Goal: Use online tool/utility

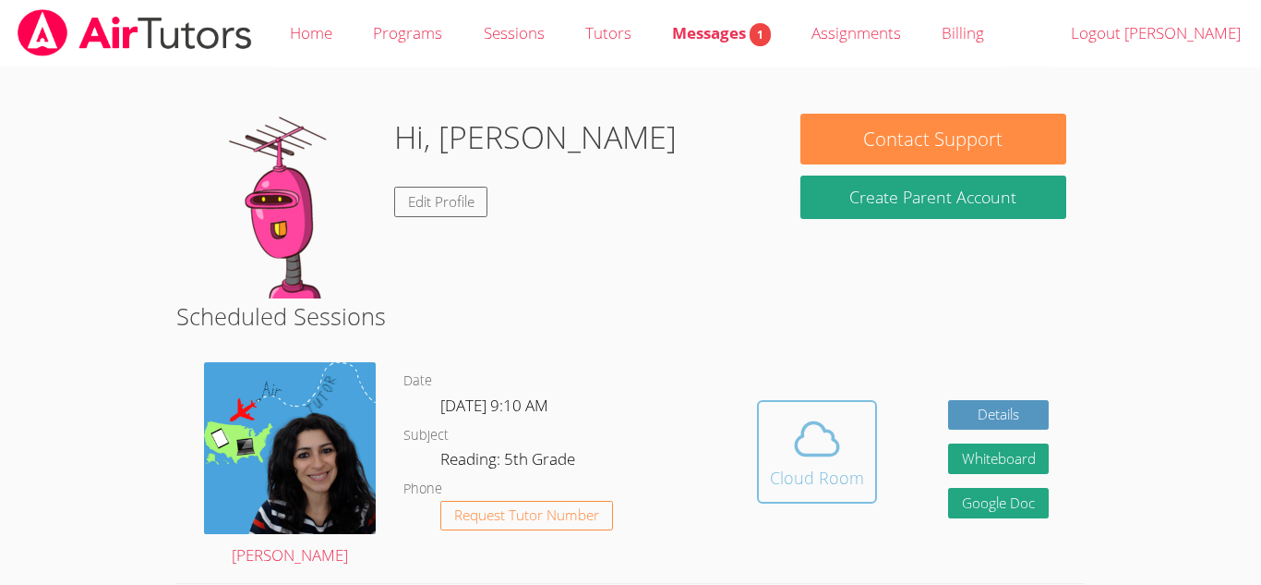
click at [801, 472] on div "Cloud Room" at bounding box center [817, 477] width 94 height 26
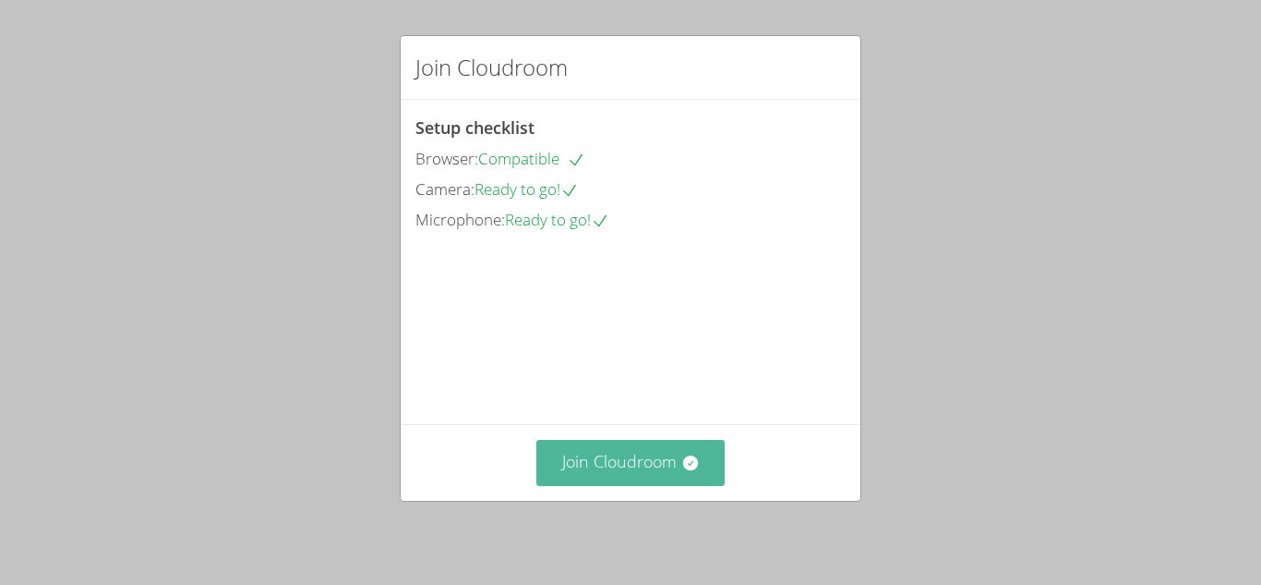
click at [694, 472] on icon at bounding box center [690, 462] width 18 height 18
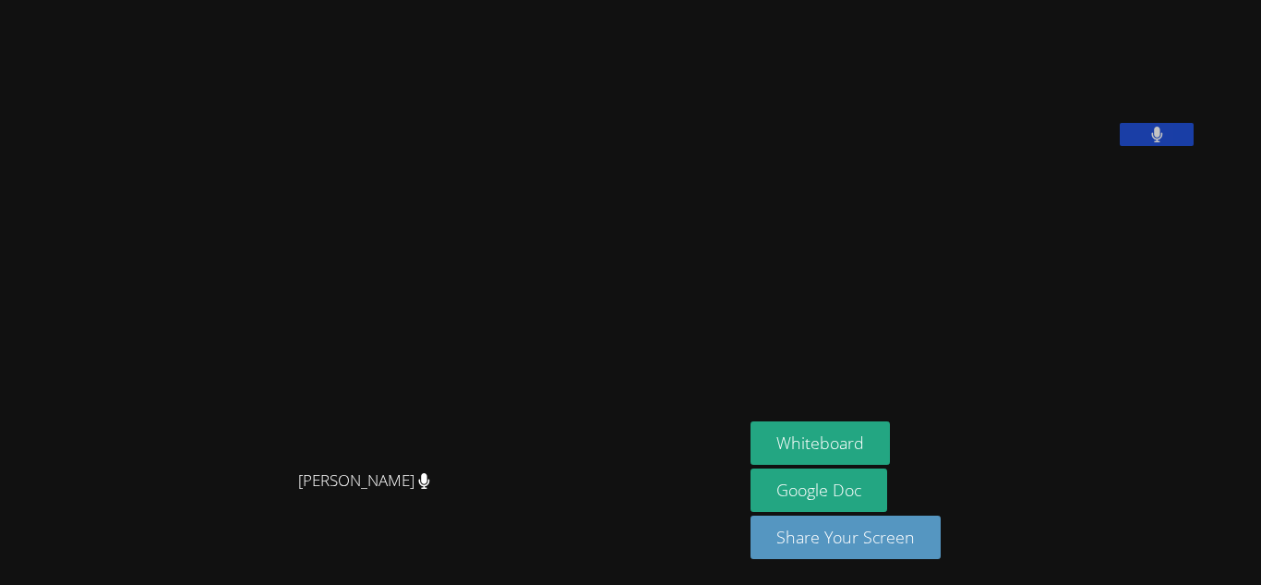
click at [1194, 146] on button at bounding box center [1157, 134] width 74 height 23
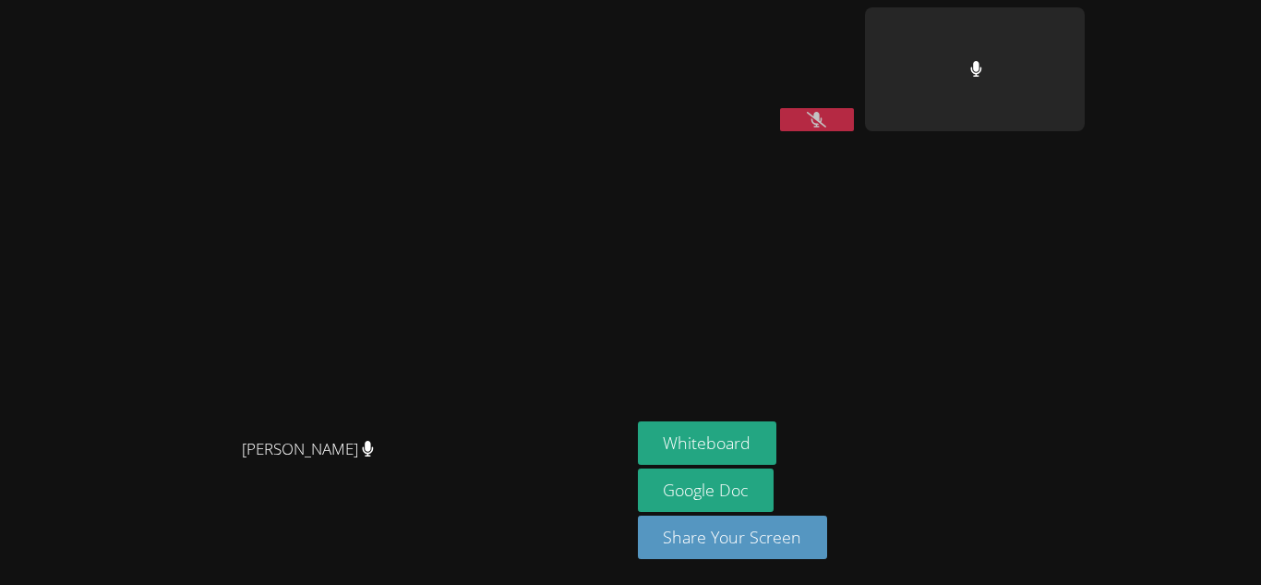
click at [1092, 259] on aside "[PERSON_NAME] Whiteboard Google Doc Share Your Screen" at bounding box center [862, 292] width 462 height 585
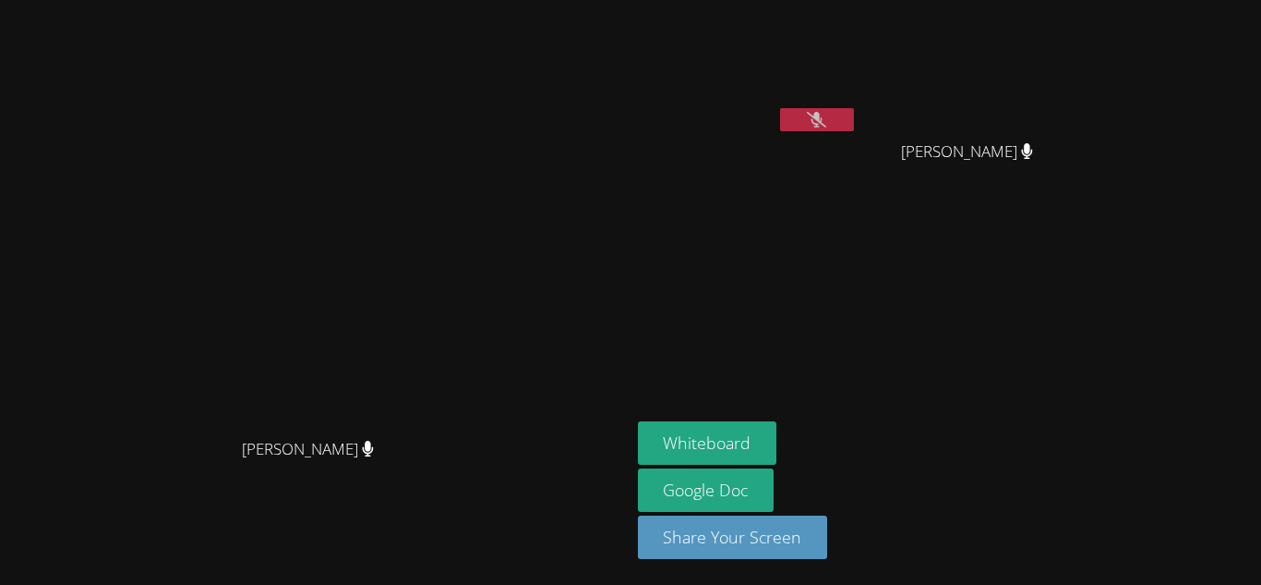
click at [854, 124] on button at bounding box center [817, 119] width 74 height 23
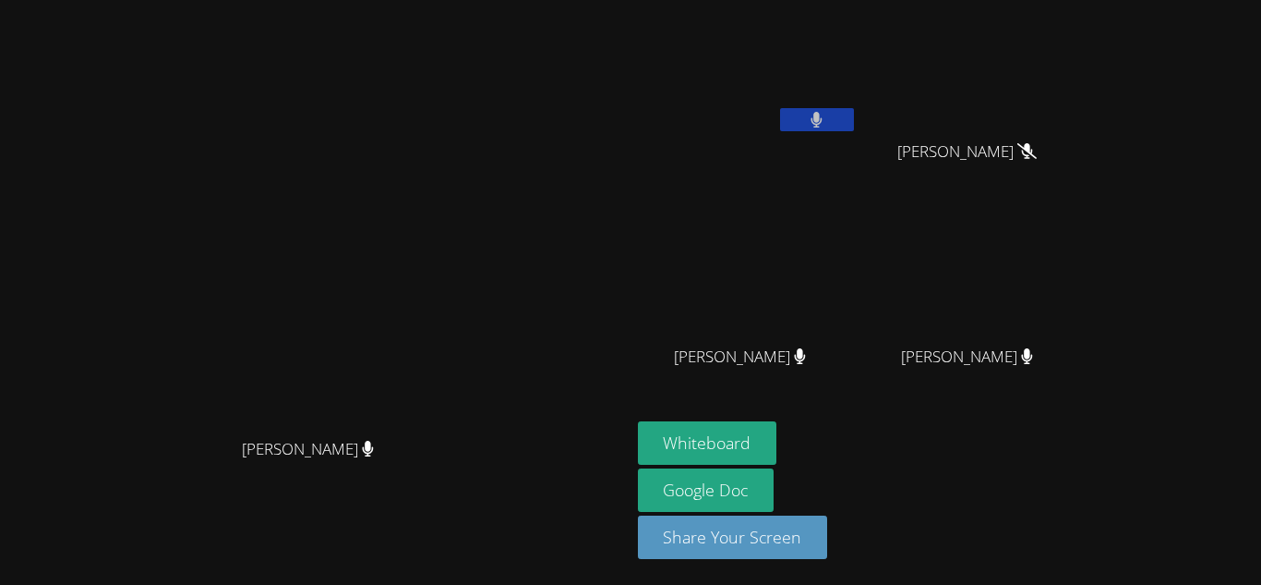
click at [823, 126] on icon at bounding box center [817, 120] width 12 height 16
click at [826, 126] on icon at bounding box center [816, 120] width 19 height 16
click at [778, 440] on button "Whiteboard" at bounding box center [707, 442] width 139 height 43
click at [826, 125] on icon at bounding box center [816, 120] width 19 height 16
